Goal: Information Seeking & Learning: Learn about a topic

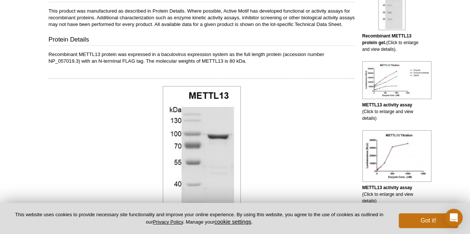
scroll to position [223, 0]
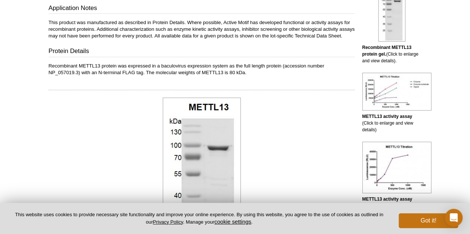
click at [177, 70] on p "Recombinant METTL13 protein was expressed in a baculovirus expression system as…" at bounding box center [202, 69] width 306 height 13
drag, startPoint x: 79, startPoint y: 71, endPoint x: 136, endPoint y: 72, distance: 56.8
click at [136, 72] on p "Recombinant METTL13 protein was expressed in a baculovirus expression system as…" at bounding box center [202, 69] width 306 height 13
click at [166, 72] on p "Recombinant METTL13 protein was expressed in a baculovirus expression system as…" at bounding box center [202, 69] width 306 height 13
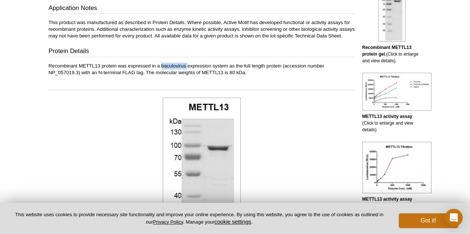
click at [167, 71] on p "Recombinant METTL13 protein was expressed in a baculovirus expression system as…" at bounding box center [202, 69] width 306 height 13
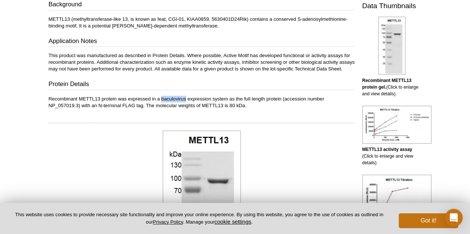
scroll to position [149, 0]
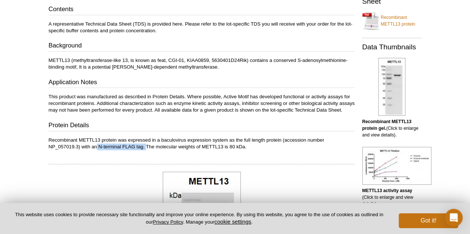
drag, startPoint x: 97, startPoint y: 153, endPoint x: 146, endPoint y: 153, distance: 48.3
click at [146, 150] on p "Recombinant METTL13 protein was expressed in a baculovirus expression system as…" at bounding box center [202, 143] width 306 height 13
click at [217, 150] on p "Recombinant METTL13 protein was expressed in a baculovirus expression system as…" at bounding box center [202, 143] width 306 height 13
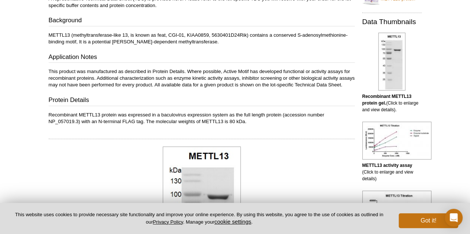
scroll to position [186, 0]
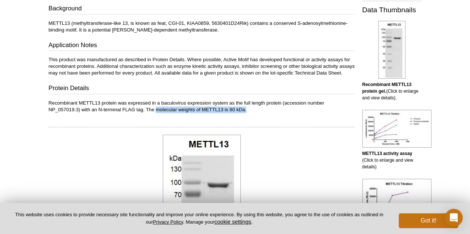
drag, startPoint x: 248, startPoint y: 115, endPoint x: 155, endPoint y: 117, distance: 92.9
click at [155, 113] on p "Recombinant METTL13 protein was expressed in a baculovirus expression system as…" at bounding box center [202, 106] width 306 height 13
click at [196, 113] on p "Recombinant METTL13 protein was expressed in a baculovirus expression system as…" at bounding box center [202, 106] width 306 height 13
click at [201, 113] on p "Recombinant METTL13 protein was expressed in a baculovirus expression system as…" at bounding box center [202, 106] width 306 height 13
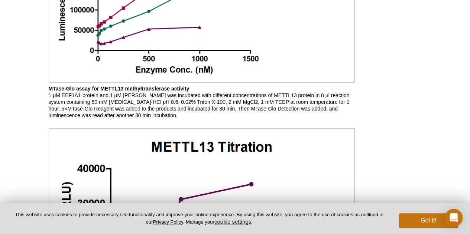
scroll to position [706, 0]
